Goal: Navigation & Orientation: Find specific page/section

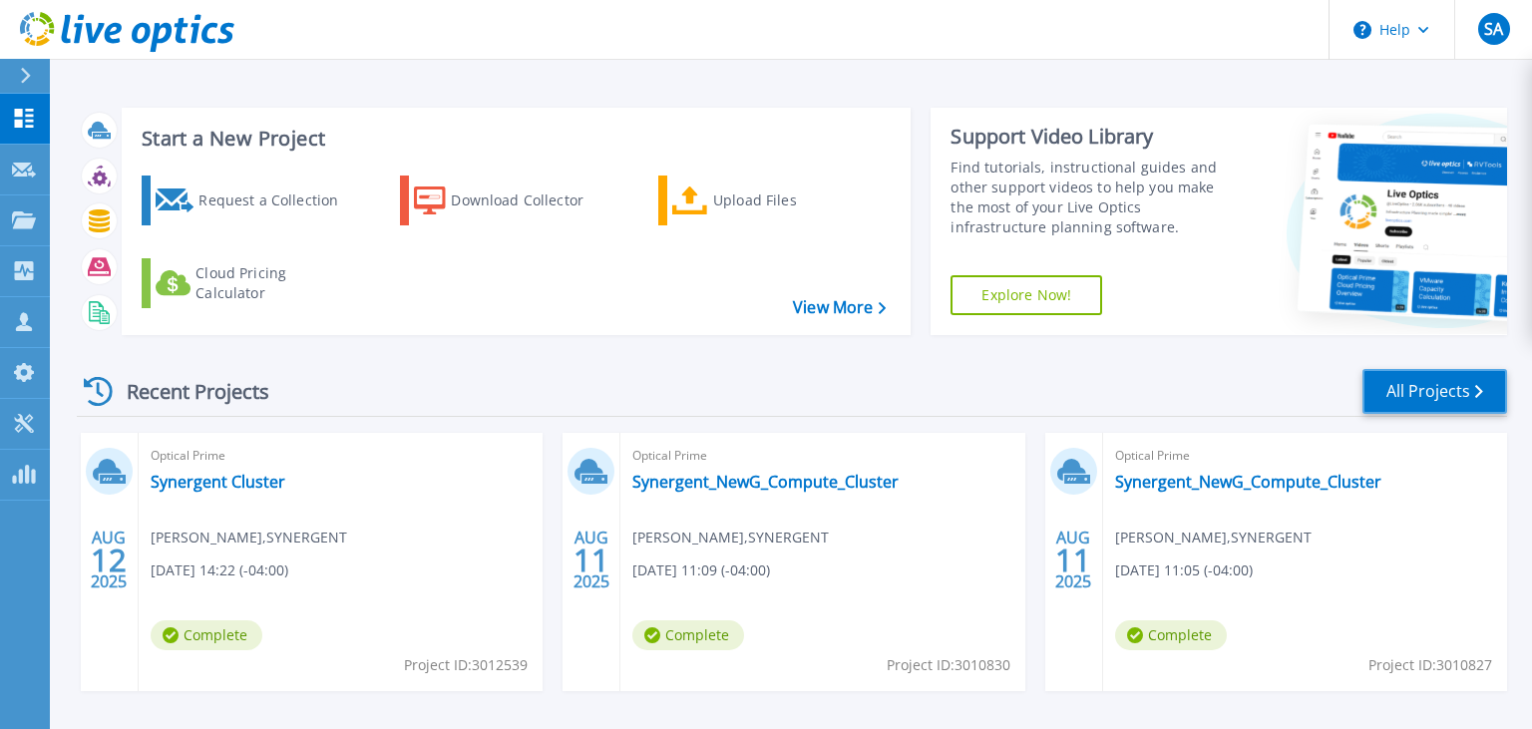
click at [1423, 398] on link "All Projects" at bounding box center [1434, 391] width 145 height 45
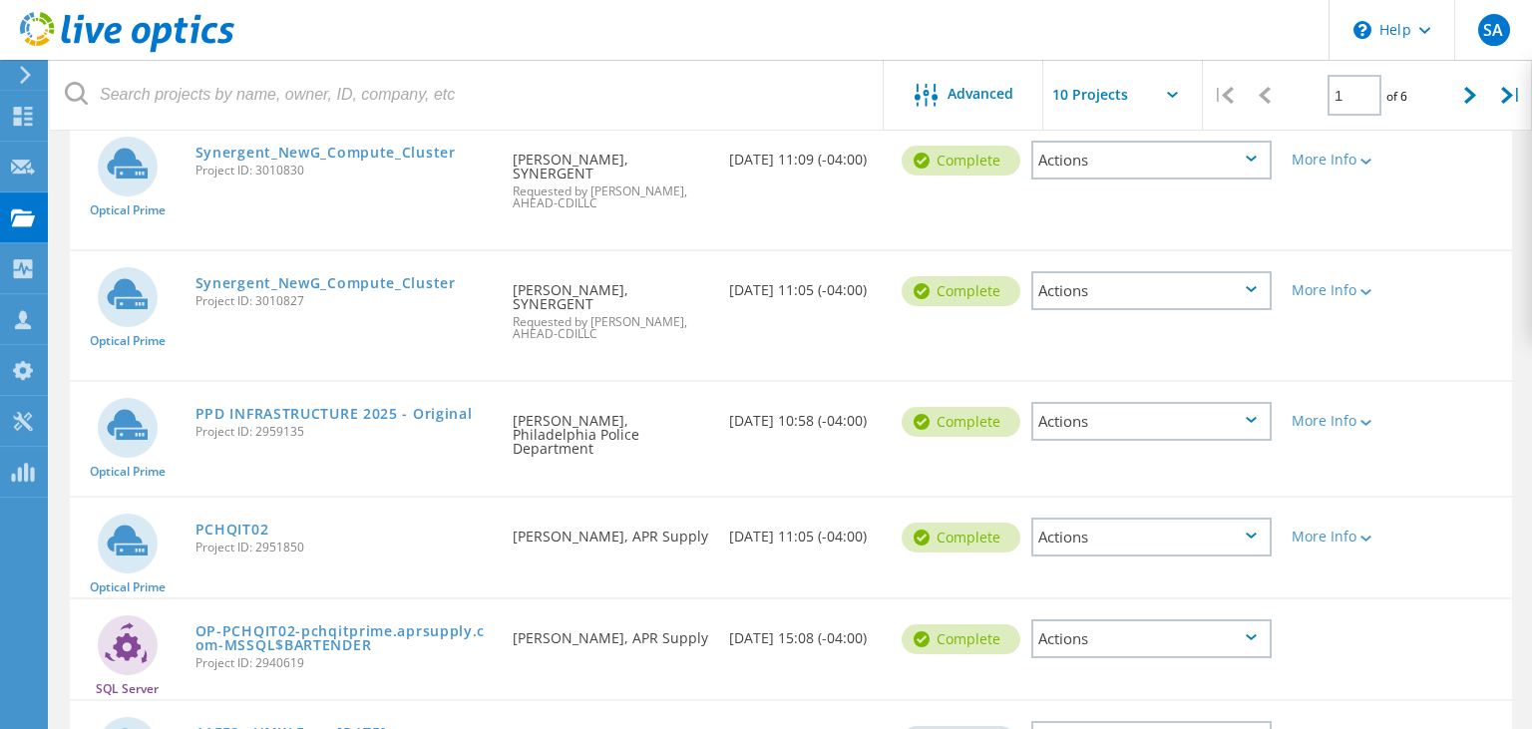
scroll to position [367, 0]
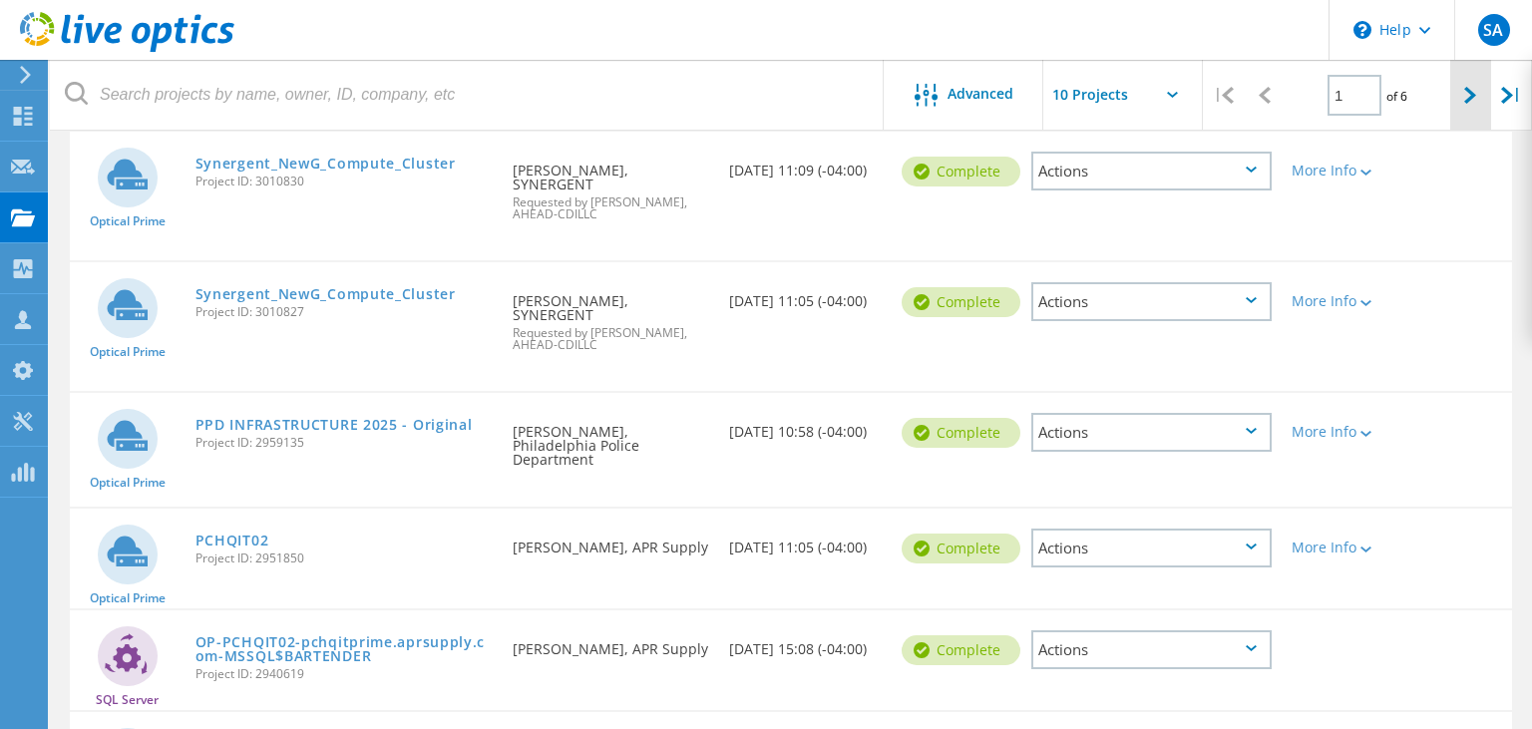
click at [1473, 96] on icon at bounding box center [1470, 95] width 12 height 17
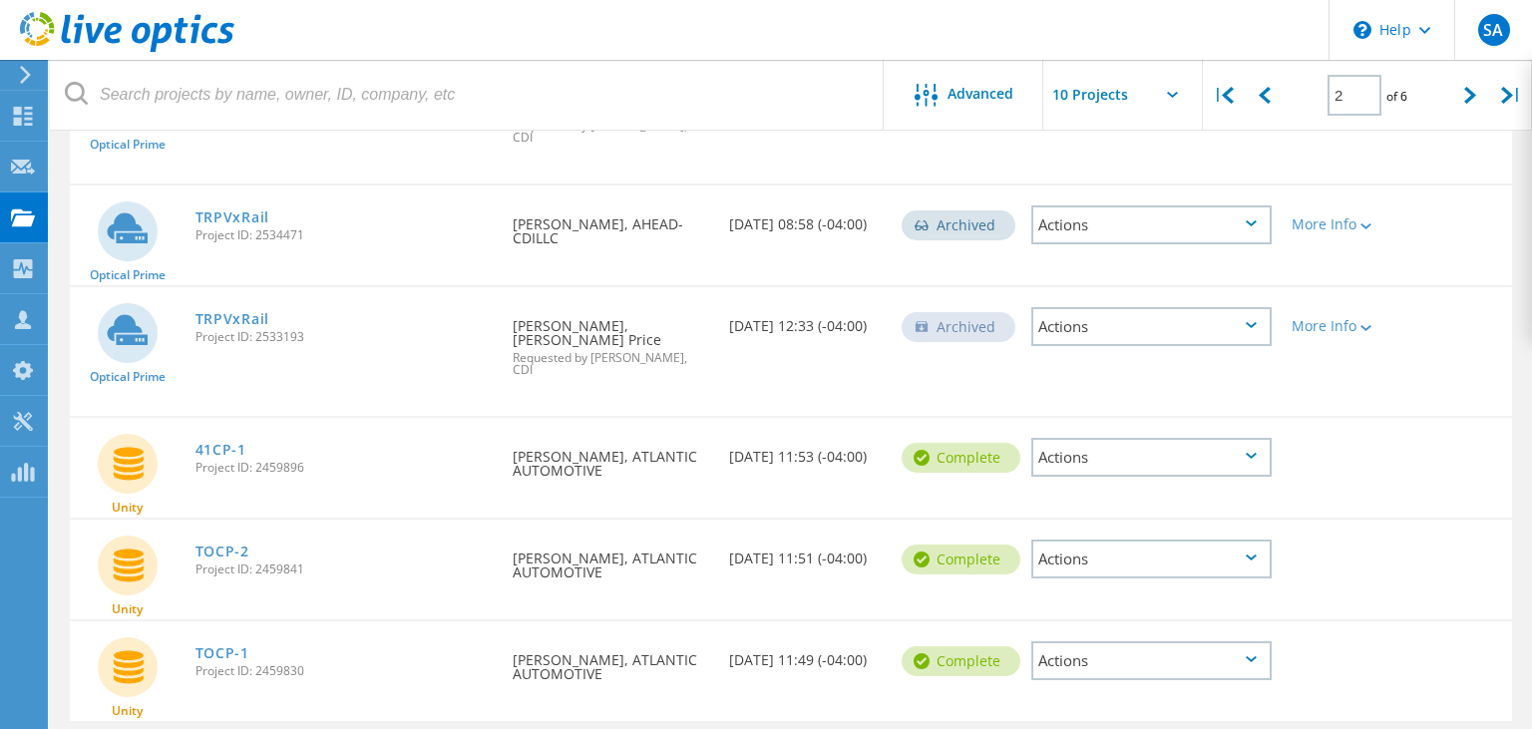
scroll to position [752, 0]
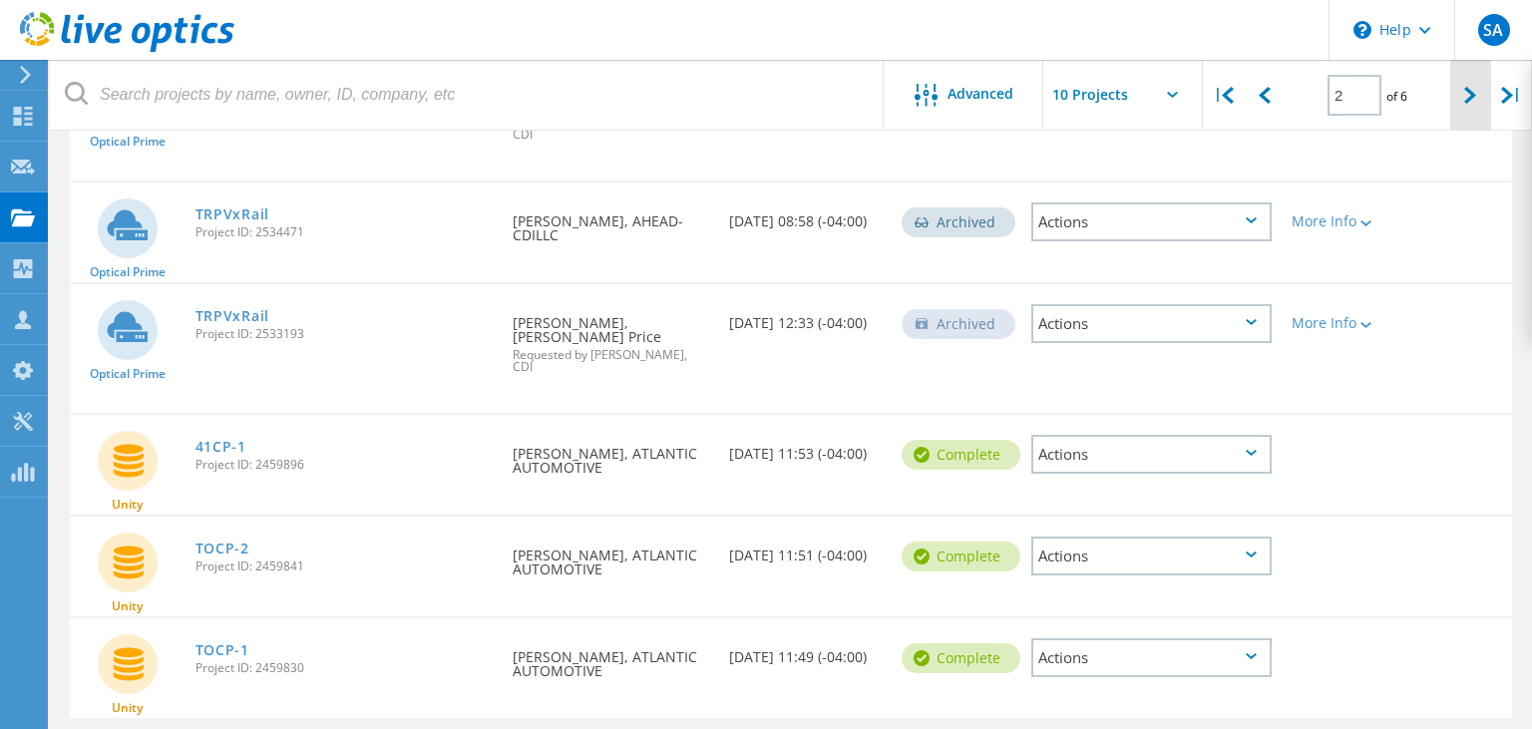
click at [1466, 95] on icon at bounding box center [1470, 95] width 12 height 17
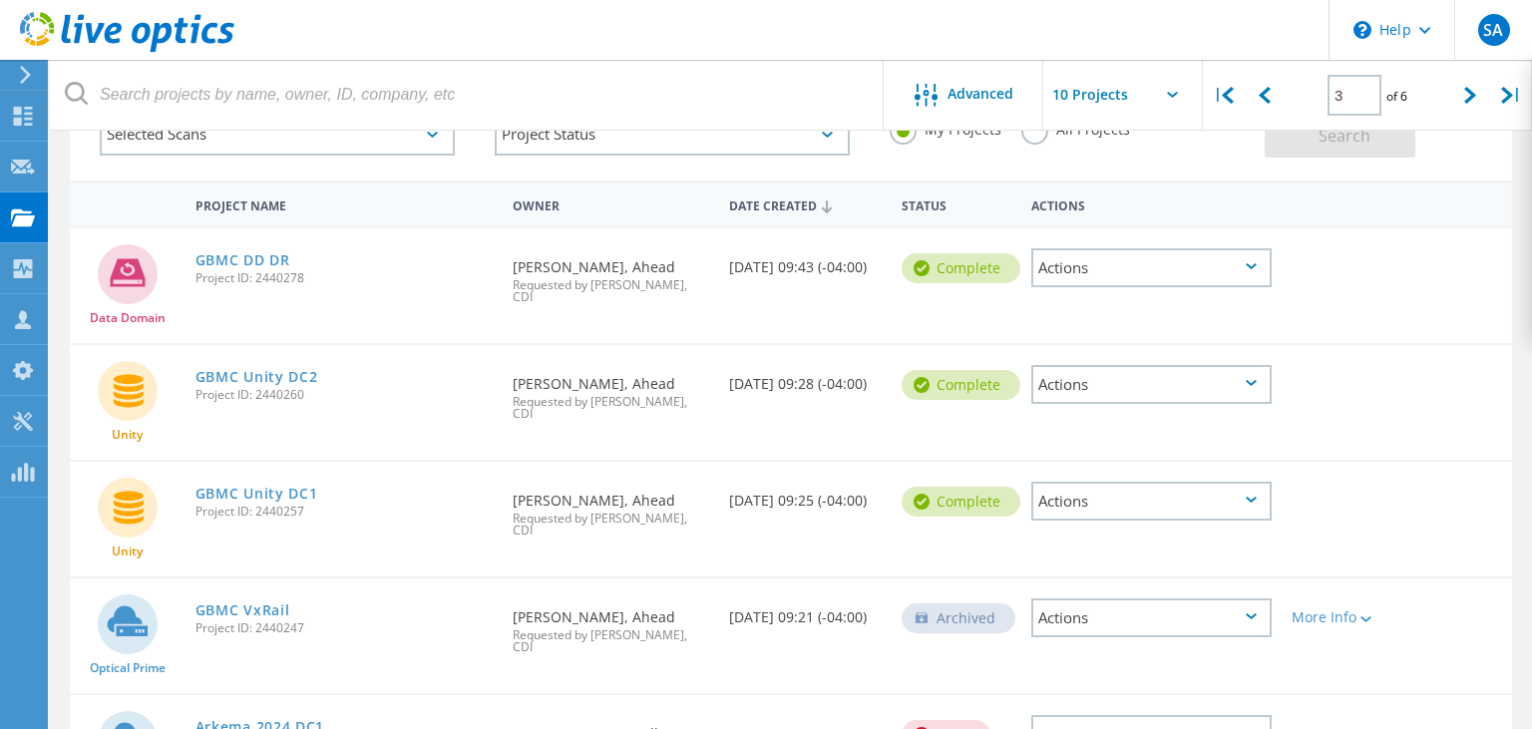
scroll to position [0, 0]
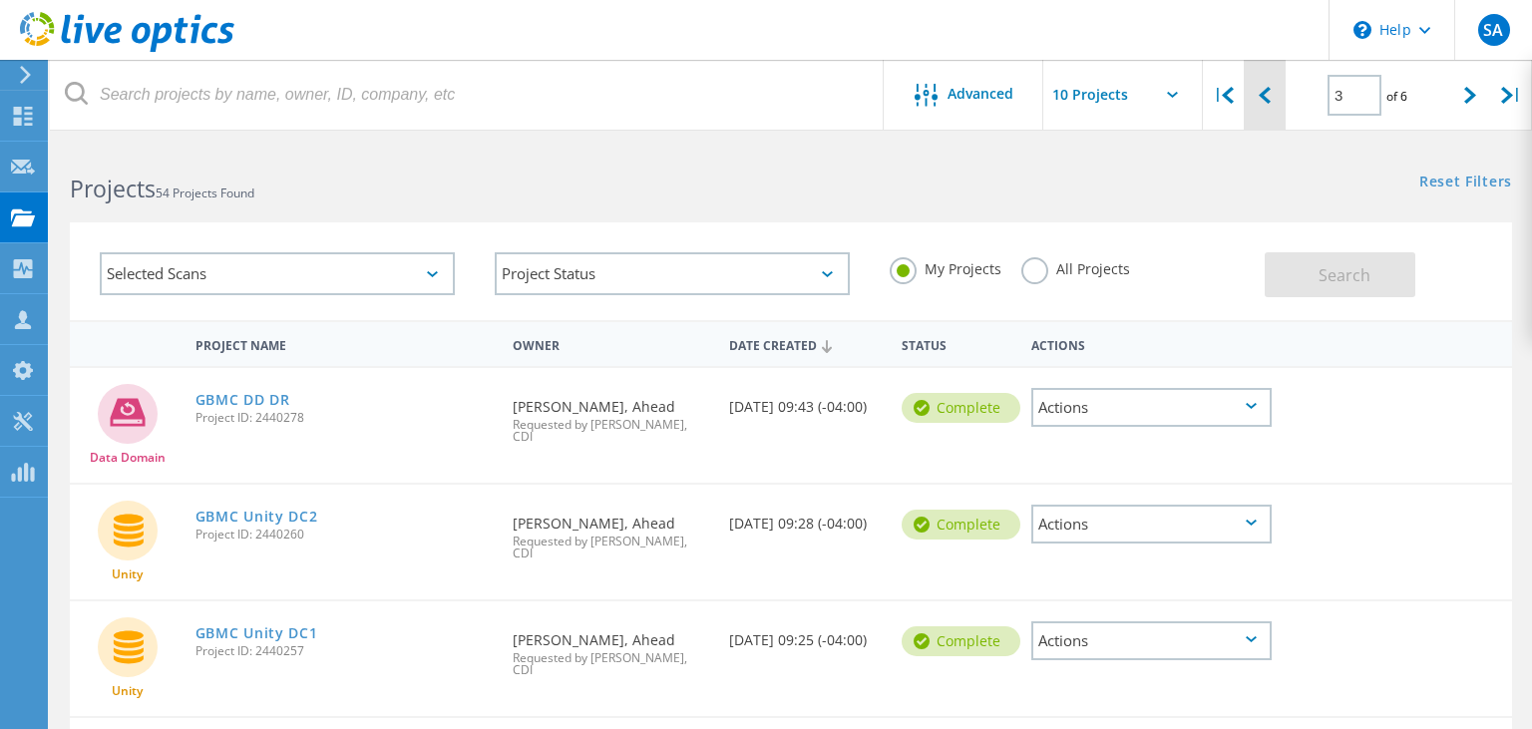
click at [1258, 100] on icon at bounding box center [1264, 95] width 12 height 17
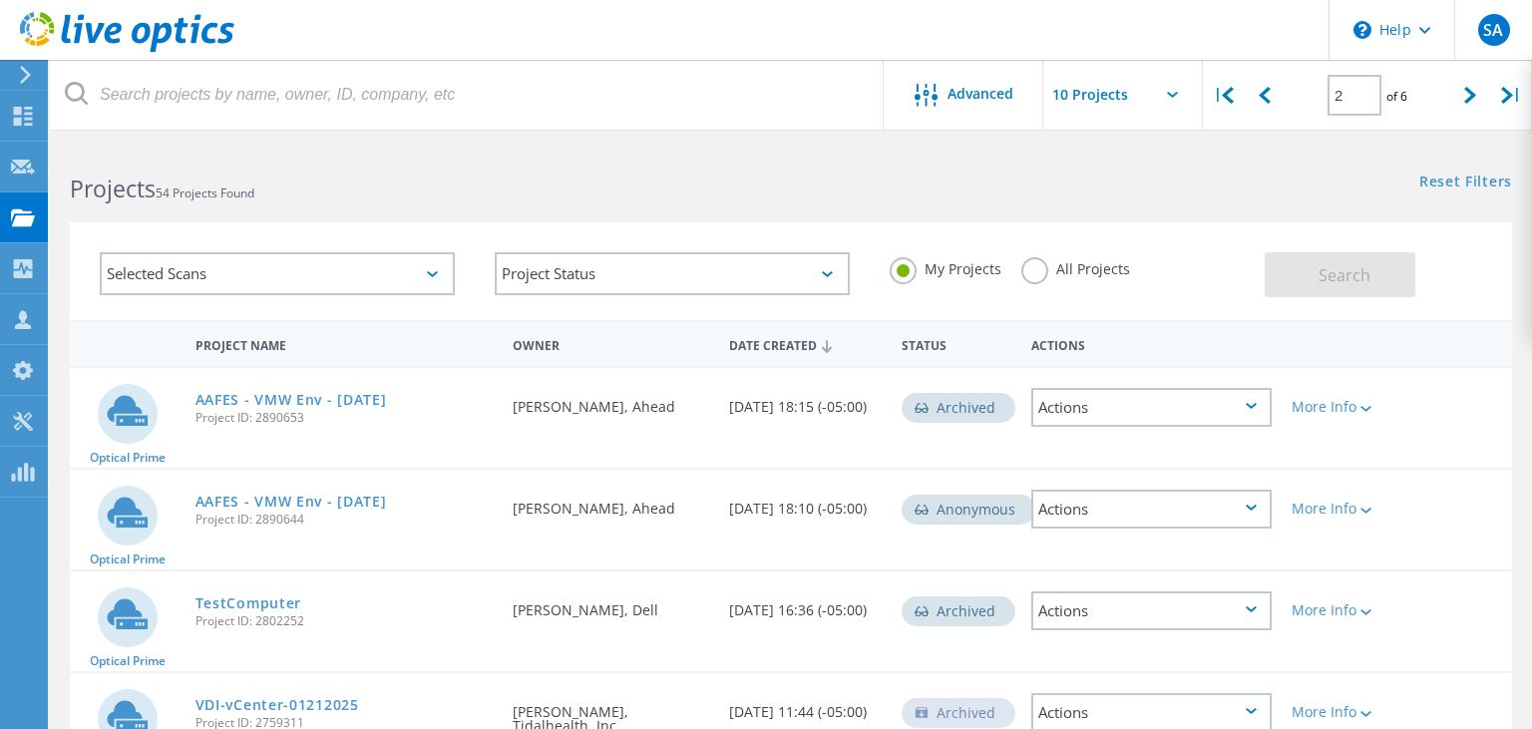
click at [1039, 273] on label "All Projects" at bounding box center [1075, 266] width 109 height 19
click at [0, 0] on input "All Projects" at bounding box center [0, 0] width 0 height 0
click at [1282, 281] on button "Search" at bounding box center [1339, 274] width 151 height 45
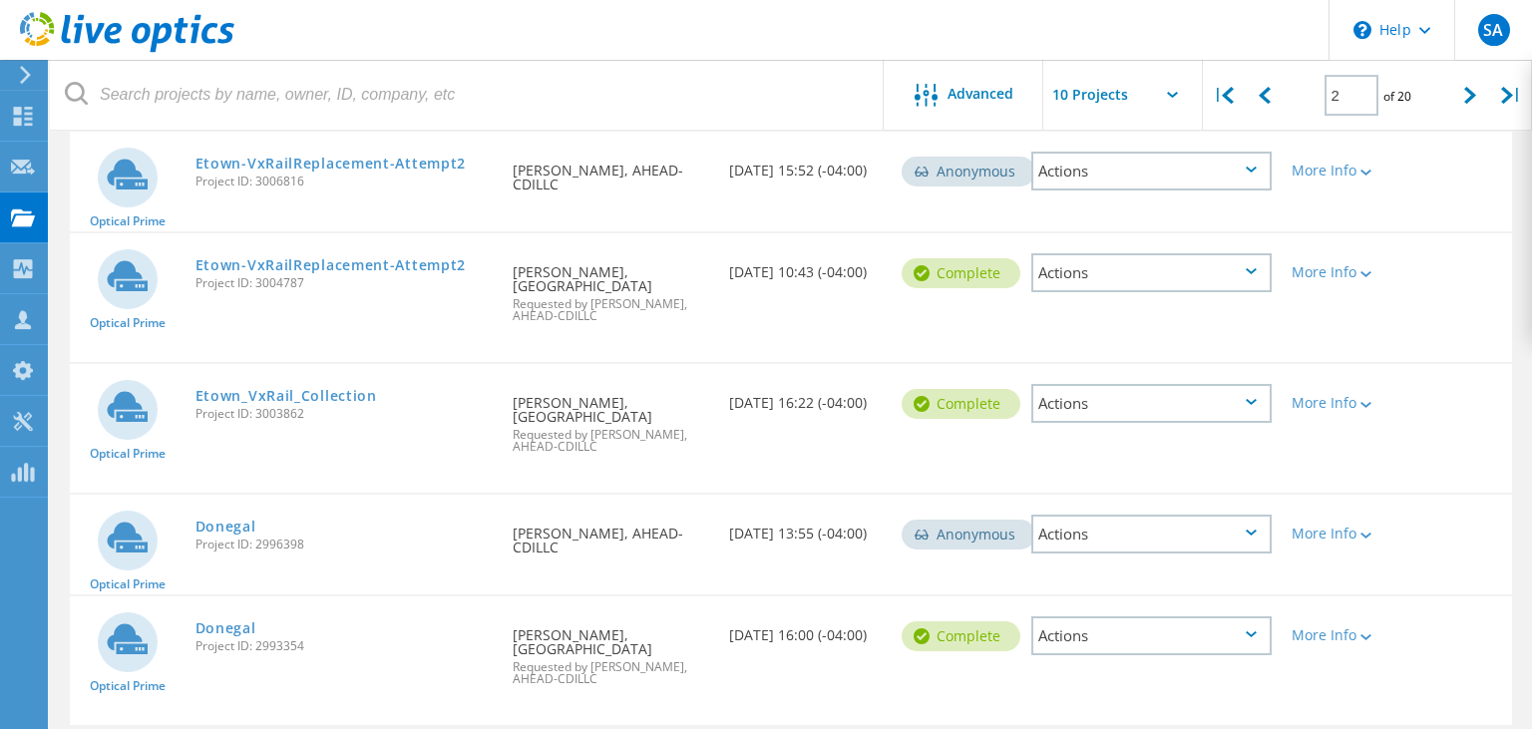
scroll to position [847, 0]
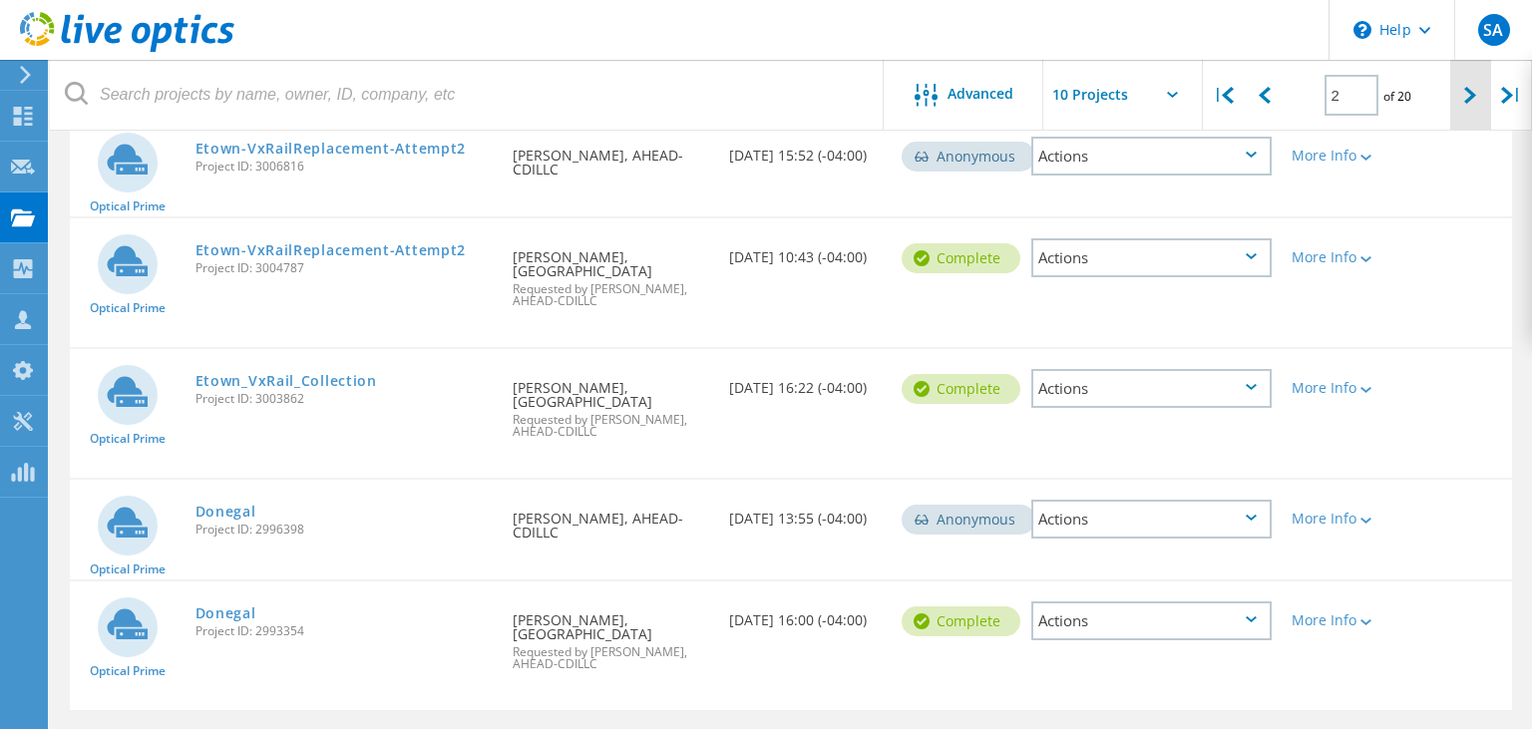
click at [1461, 103] on div at bounding box center [1470, 95] width 41 height 71
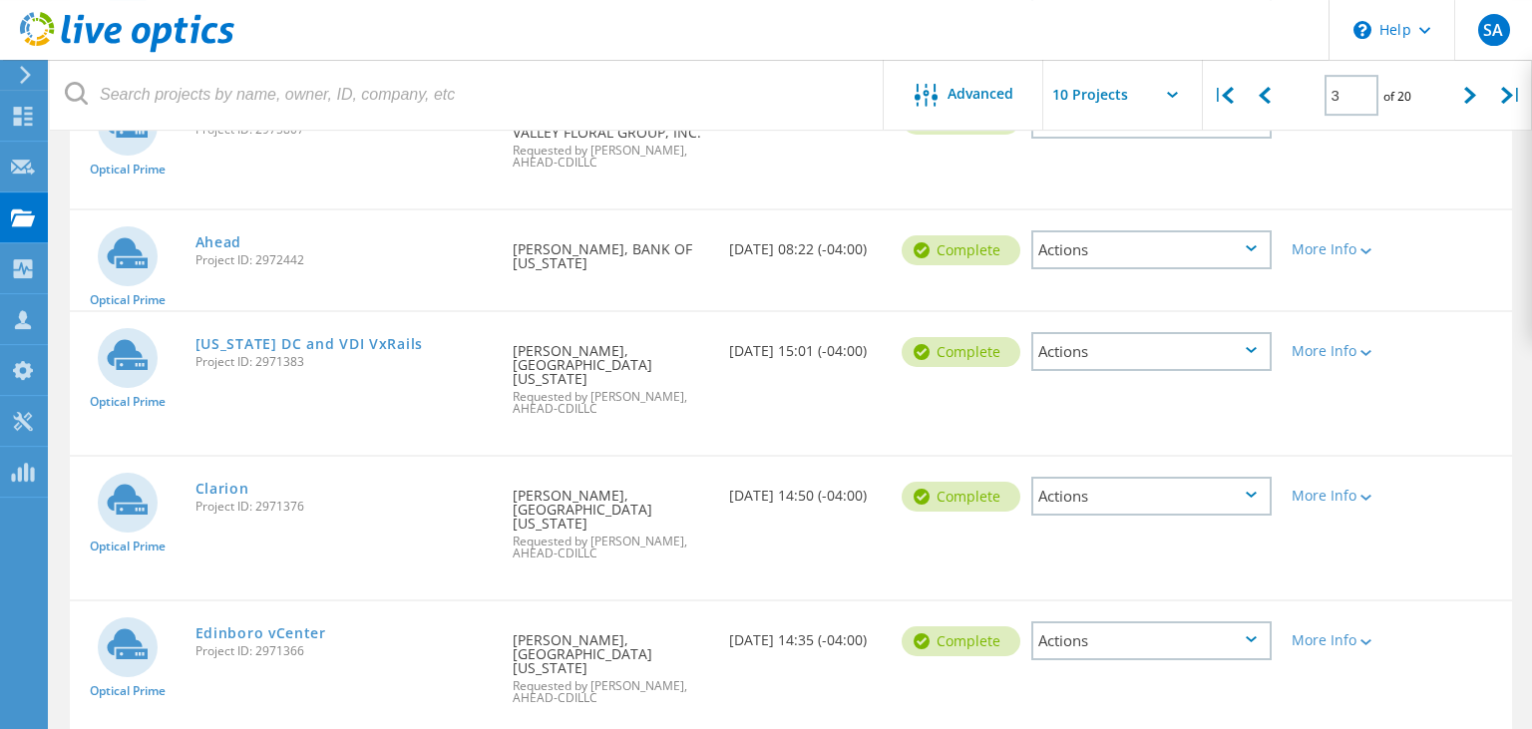
scroll to position [931, 0]
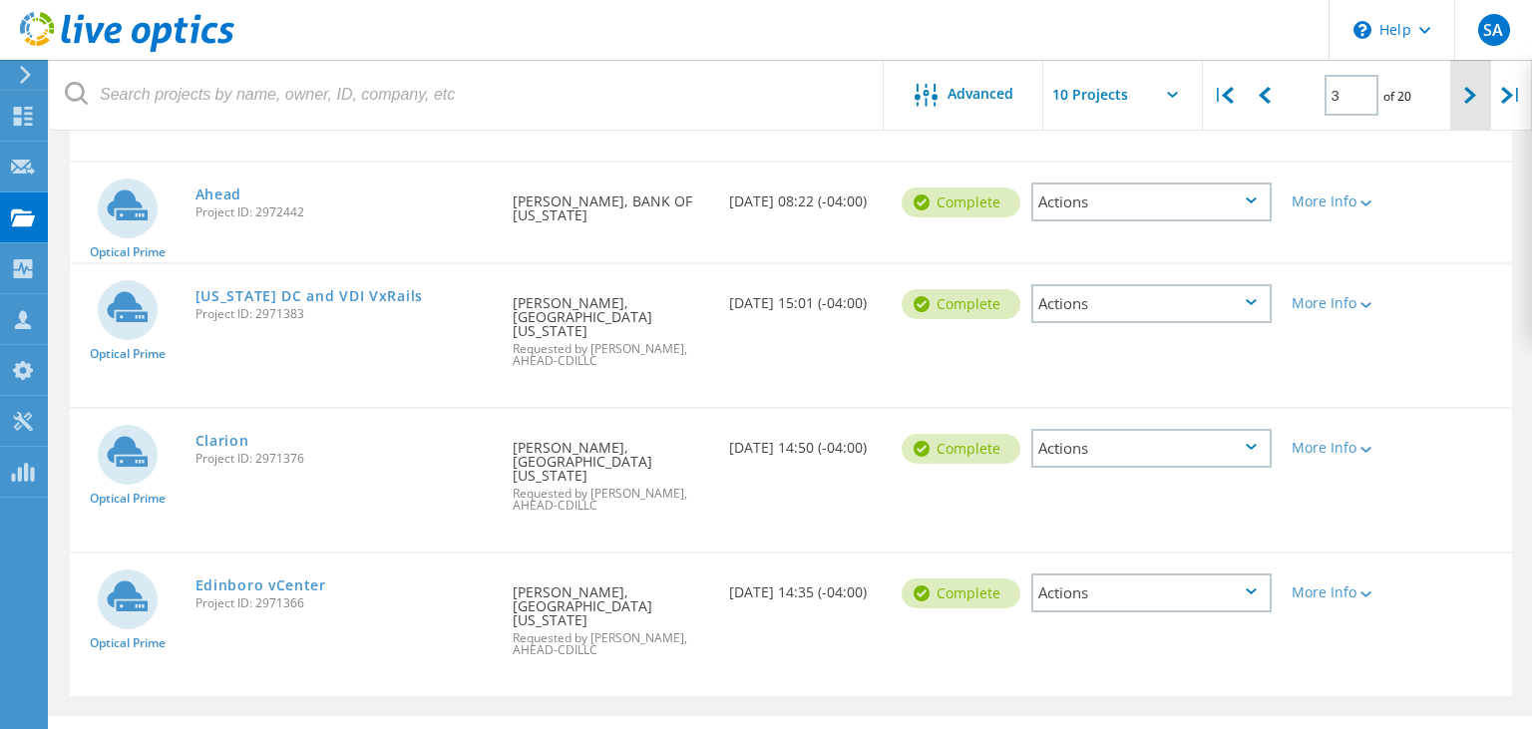
click at [1458, 90] on div at bounding box center [1470, 95] width 41 height 71
type input "4"
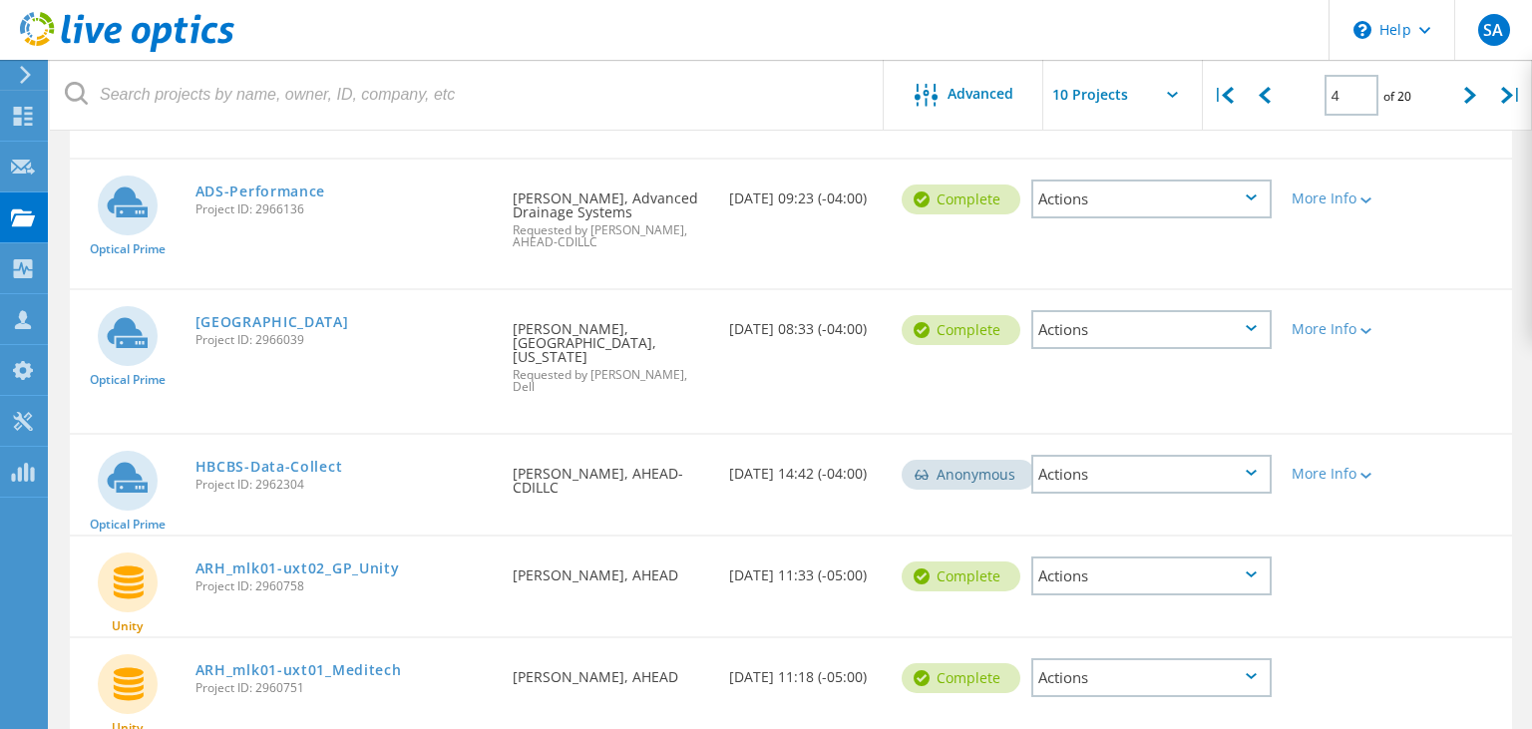
click at [1163, 102] on input "text" at bounding box center [1142, 95] width 199 height 70
click at [1123, 245] on div "Show 40 Projects" at bounding box center [1142, 245] width 197 height 33
type input "Show 40 Projects"
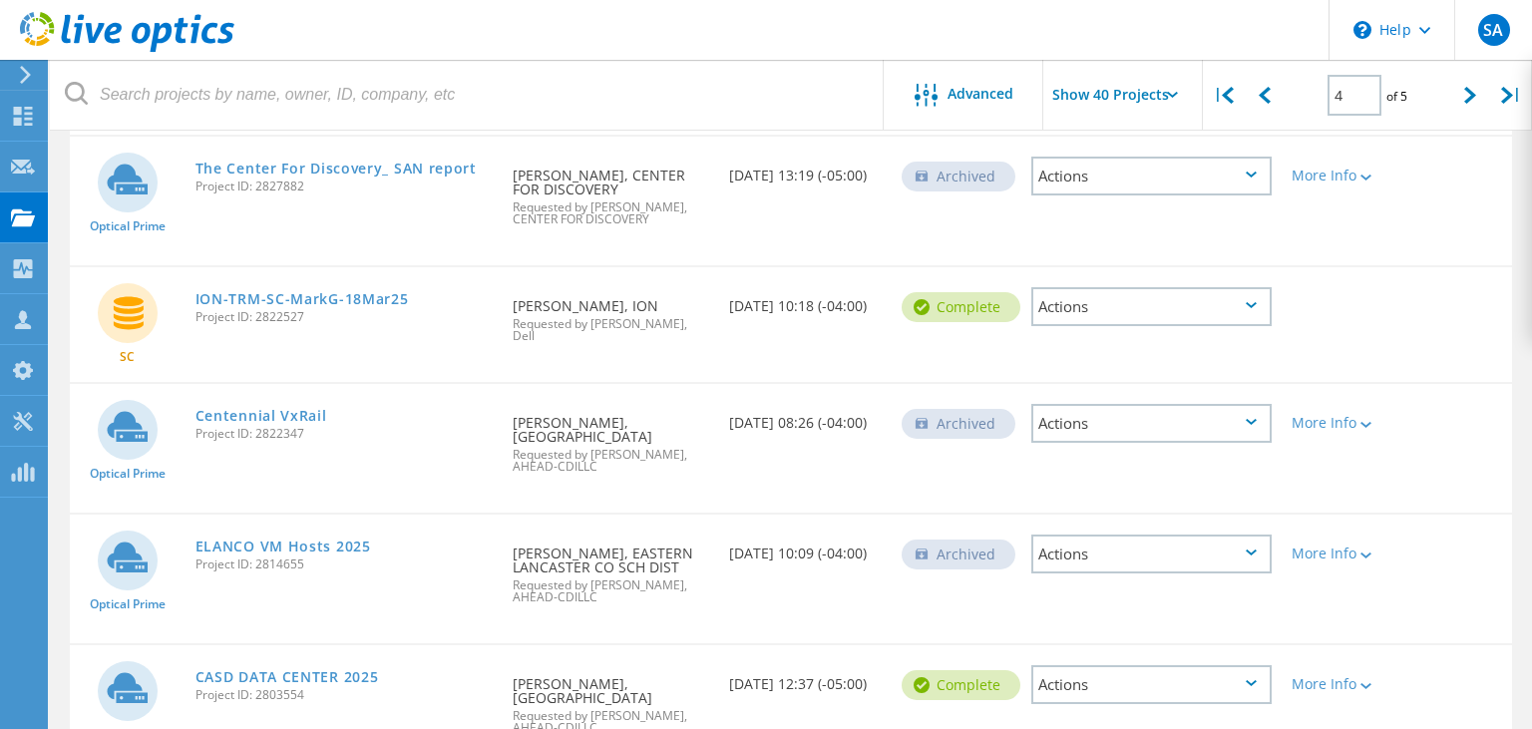
scroll to position [3779, 0]
